Goal: Transaction & Acquisition: Purchase product/service

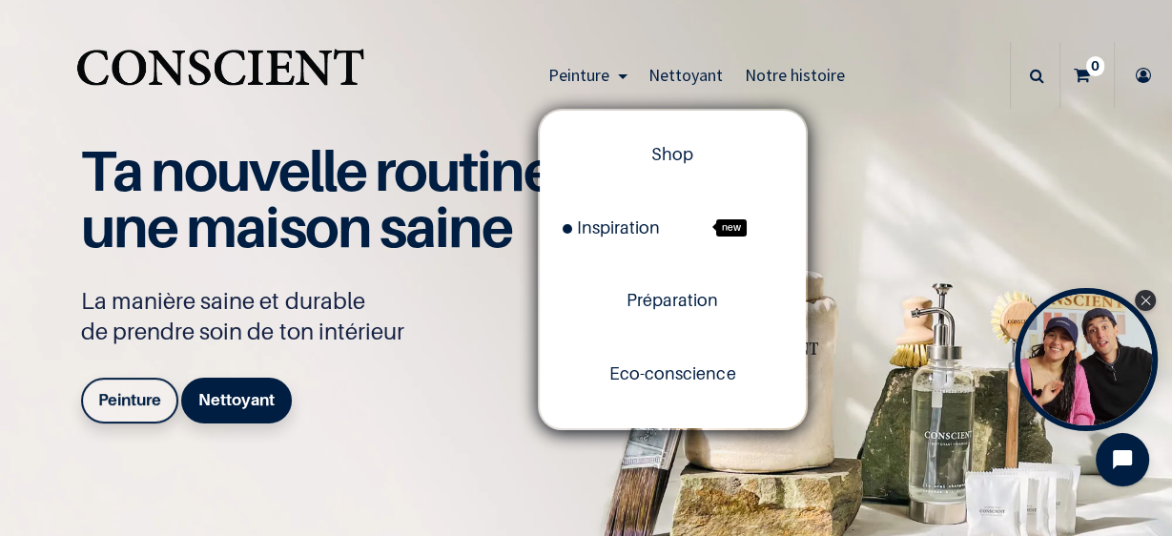
scroll to position [61, 0]
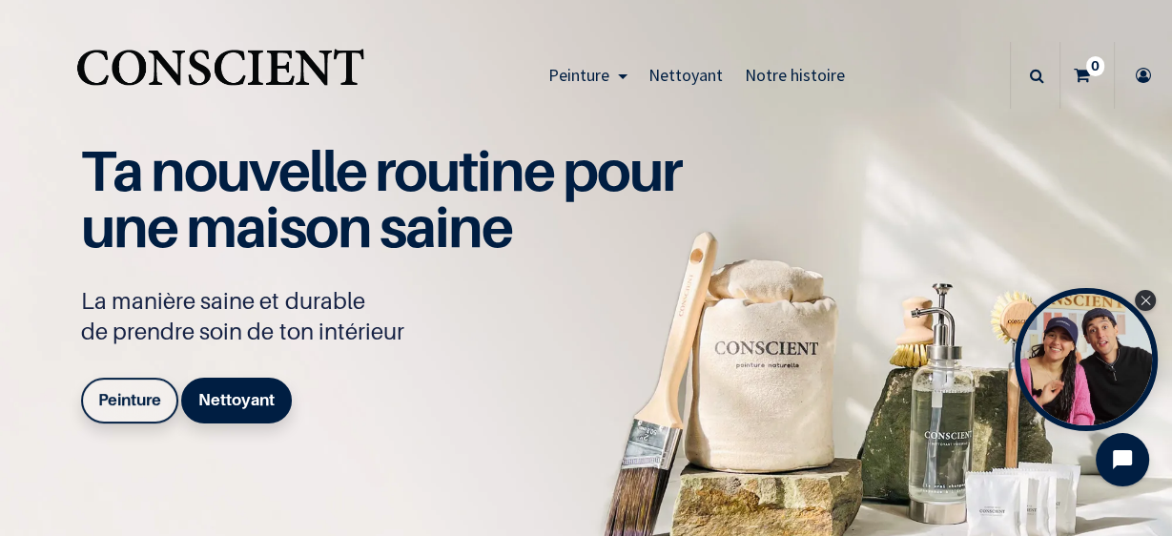
click at [1014, 77] on link at bounding box center [1034, 75] width 41 height 19
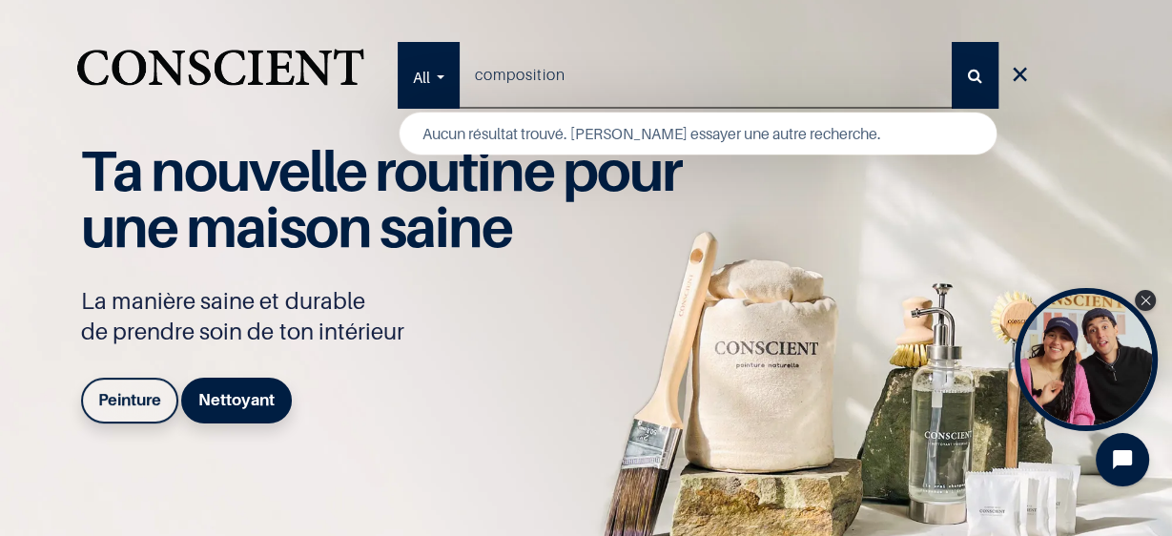
type input "composition"
click at [951, 42] on button "Rechercher" at bounding box center [974, 75] width 47 height 67
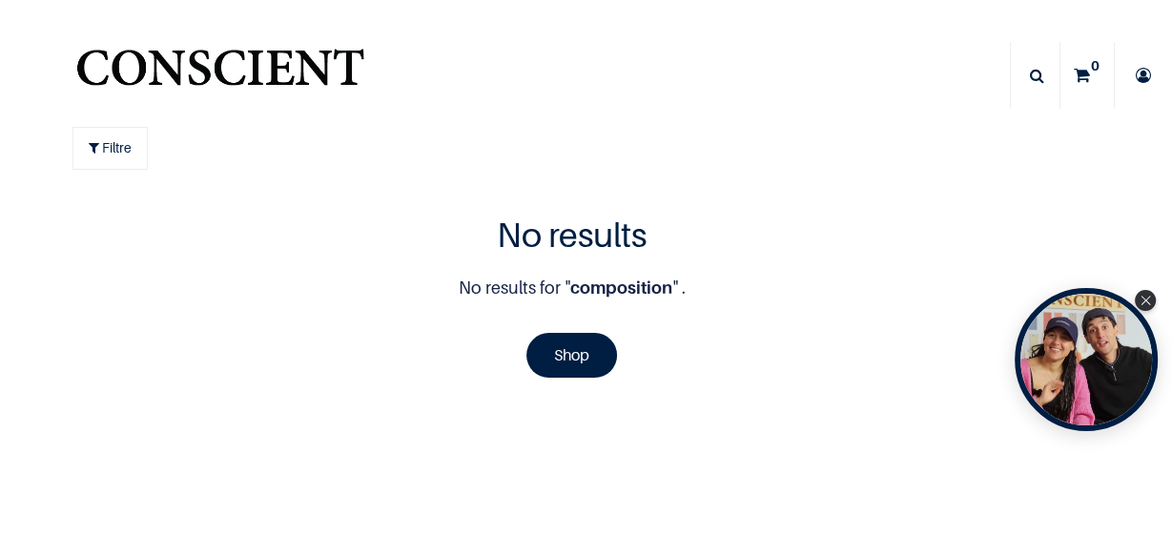
scroll to position [1, 0]
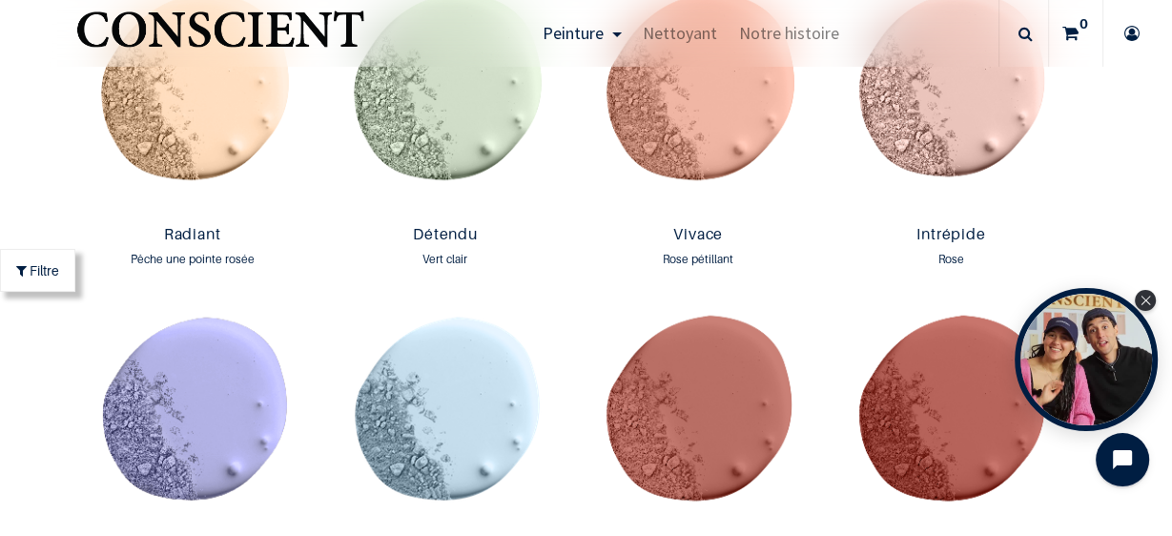
scroll to position [2043, 0]
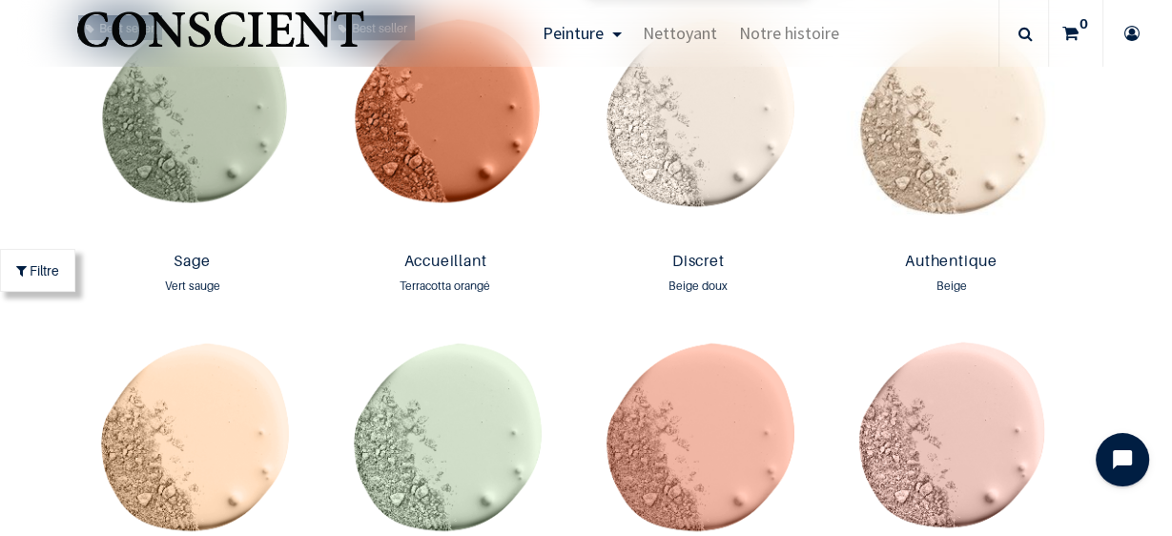
scroll to position [1694, 0]
click at [767, 387] on div at bounding box center [788, 367] width 42 height 51
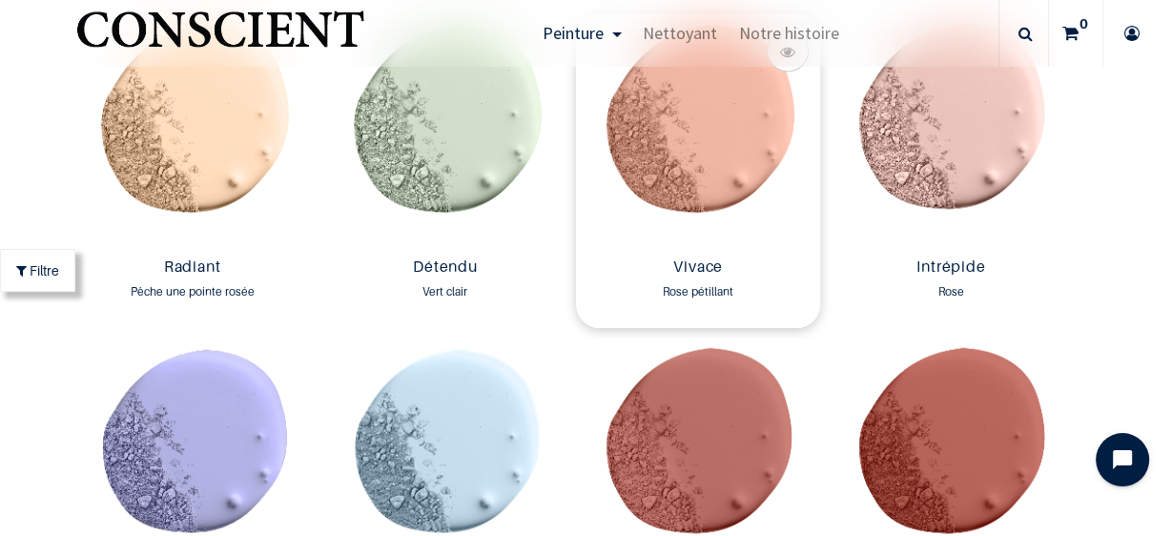
scroll to position [2008, 0]
